Goal: Navigation & Orientation: Find specific page/section

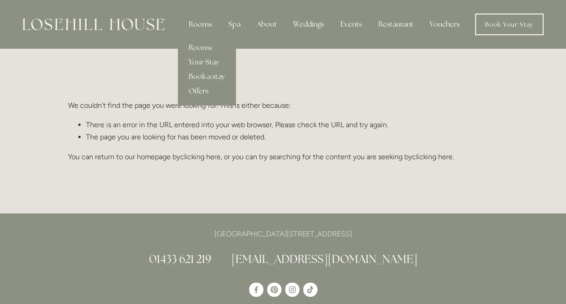
click at [205, 24] on div "Rooms" at bounding box center [201, 24] width 38 height 18
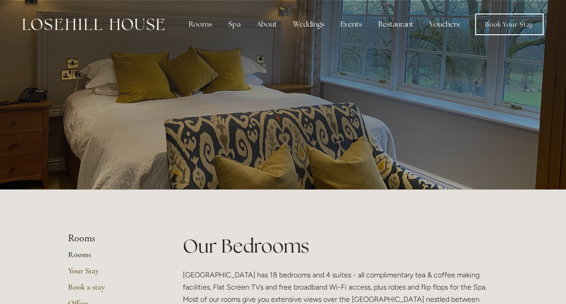
click at [137, 22] on img at bounding box center [94, 24] width 142 height 12
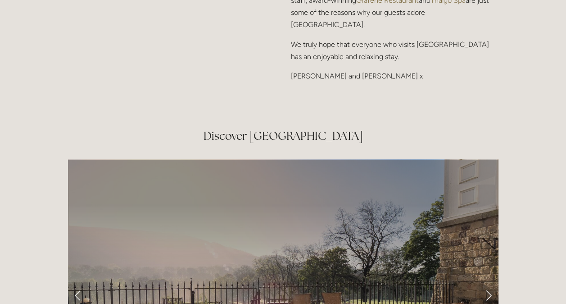
scroll to position [1307, 0]
